Goal: Information Seeking & Learning: Find specific fact

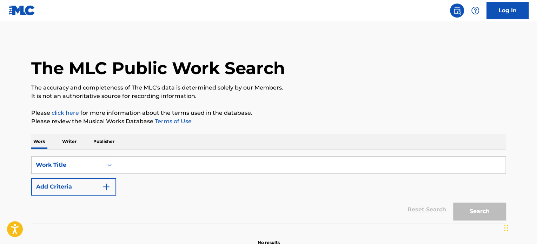
click at [140, 167] on input "Search Form" at bounding box center [310, 165] width 389 height 17
paste input "NEVER FIND"
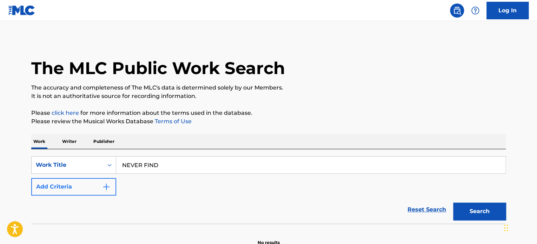
type input "NEVER FIND"
click at [109, 187] on img "Search Form" at bounding box center [106, 187] width 8 height 8
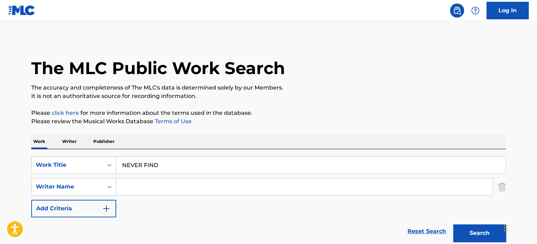
click at [138, 176] on div "SearchWithCriteria72e2327f-afab-4671-a4af-a1391abc282d Work Title NEVER FIND Se…" at bounding box center [268, 186] width 475 height 61
click at [144, 183] on input "Search Form" at bounding box center [304, 186] width 376 height 17
paste input "[PERSON_NAME],"
type input "[PERSON_NAME]"
click at [453, 224] on button "Search" at bounding box center [479, 233] width 53 height 18
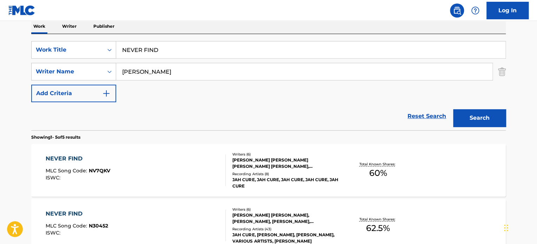
scroll to position [139, 0]
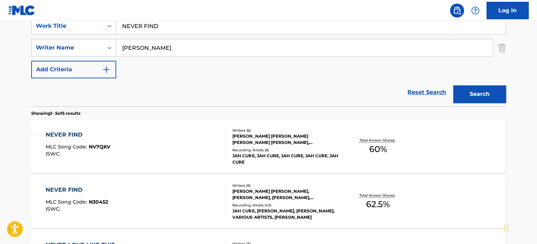
click at [76, 136] on div "NEVER FIND" at bounding box center [78, 135] width 65 height 8
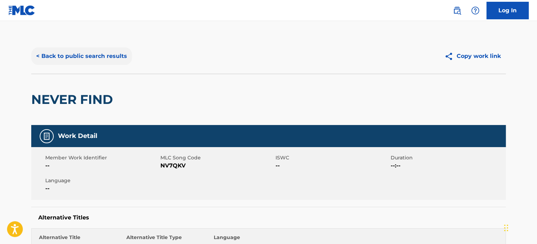
click at [38, 60] on button "< Back to public search results" at bounding box center [81, 56] width 101 height 18
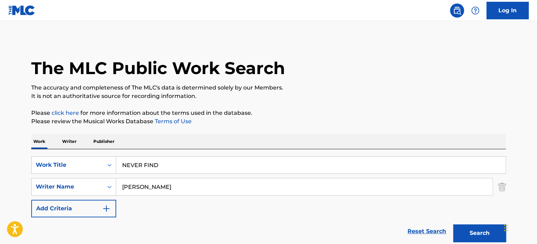
drag, startPoint x: 193, startPoint y: 190, endPoint x: 122, endPoint y: 187, distance: 71.0
click at [122, 187] on input "[PERSON_NAME]" at bounding box center [304, 186] width 376 height 17
click at [196, 153] on div "SearchWithCriteria72e2327f-afab-4671-a4af-a1391abc282d Work Title NEVER FIND Se…" at bounding box center [268, 197] width 475 height 96
click at [181, 159] on input "NEVER FIND" at bounding box center [310, 165] width 389 height 17
paste input "Fly Rebel Society"
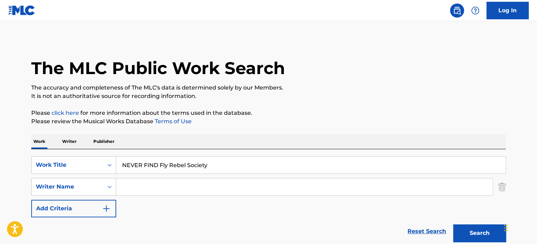
click at [453, 224] on button "Search" at bounding box center [479, 233] width 53 height 18
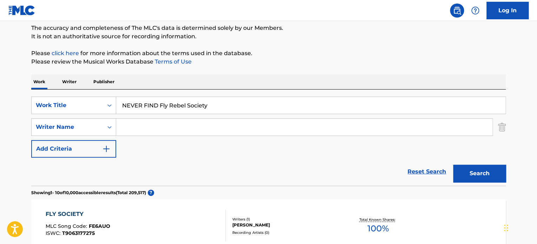
scroll to position [59, 0]
drag, startPoint x: 214, startPoint y: 106, endPoint x: 160, endPoint y: 108, distance: 54.8
click at [160, 108] on input "NEVER FIND Fly Rebel Society" at bounding box center [310, 105] width 389 height 17
type input "NEVER FIND"
click at [128, 132] on input "Search Form" at bounding box center [304, 127] width 376 height 17
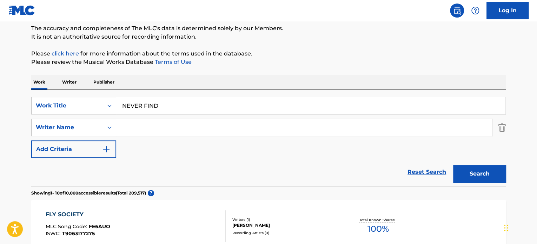
paste input "Fly Rebel Society"
type input "Fly Rebel Society"
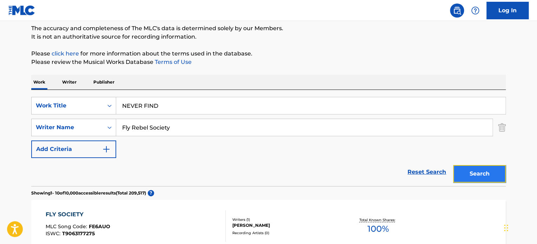
click at [487, 170] on button "Search" at bounding box center [479, 174] width 53 height 18
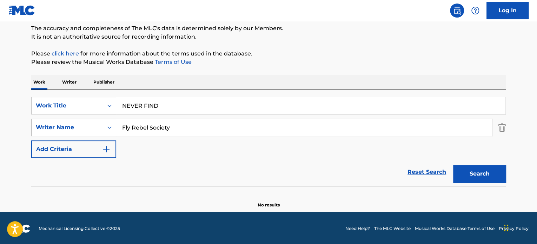
drag, startPoint x: 192, startPoint y: 124, endPoint x: 101, endPoint y: 129, distance: 91.0
click at [101, 129] on div "SearchWithCriteriaa7739228-e78b-44a8-8cc3-76fd6ff7a1fc Writer Name Fly Rebel So…" at bounding box center [268, 128] width 475 height 18
click at [163, 102] on input "NEVER FIND" at bounding box center [310, 105] width 389 height 17
paste input "Fly Rebel Society"
drag, startPoint x: 212, startPoint y: 111, endPoint x: 161, endPoint y: 108, distance: 51.0
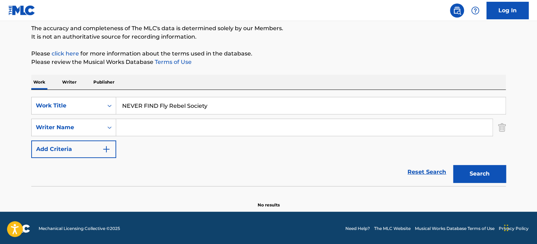
click at [161, 108] on input "NEVER FIND Fly Rebel Society" at bounding box center [310, 105] width 389 height 17
type input "NEVER FIND"
click at [139, 125] on input "Search Form" at bounding box center [304, 127] width 376 height 17
paste input "[PERSON_NAME]"
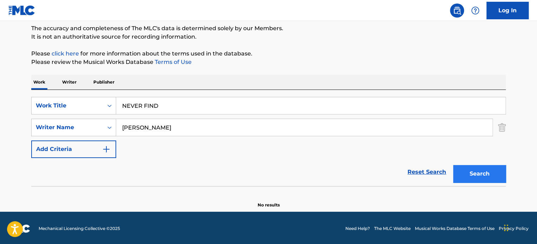
type input "[PERSON_NAME]"
click at [474, 181] on button "Search" at bounding box center [479, 174] width 53 height 18
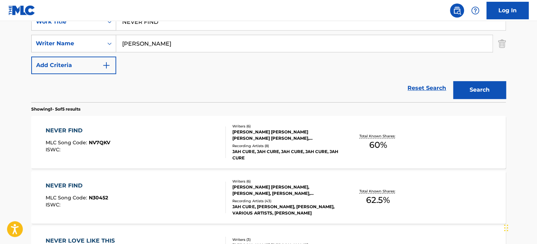
scroll to position [144, 0]
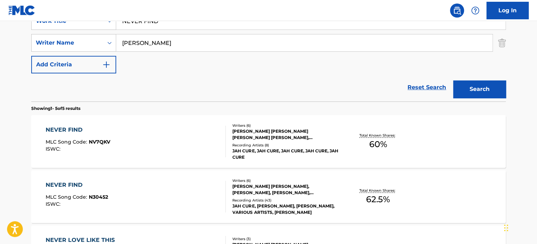
click at [67, 127] on div "NEVER FIND" at bounding box center [78, 130] width 65 height 8
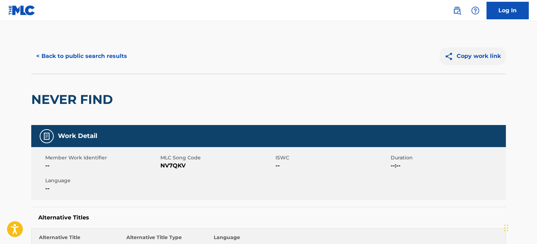
click at [484, 51] on button "Copy work link" at bounding box center [472, 56] width 66 height 18
